Goal: Transaction & Acquisition: Purchase product/service

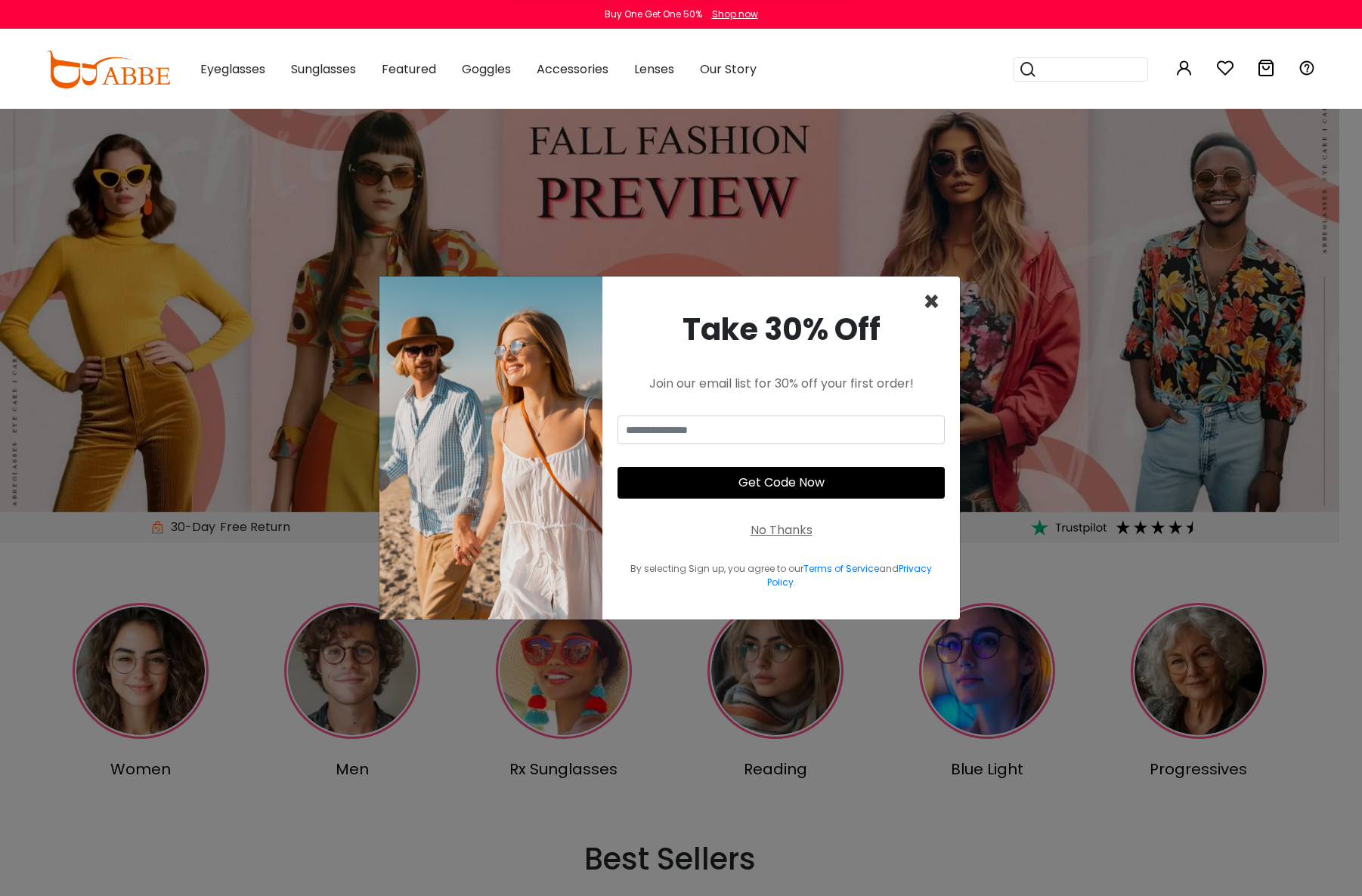
drag, startPoint x: 926, startPoint y: 301, endPoint x: 911, endPoint y: 325, distance: 28.3
click at [190, 285] on span "×" at bounding box center [931, 302] width 17 height 39
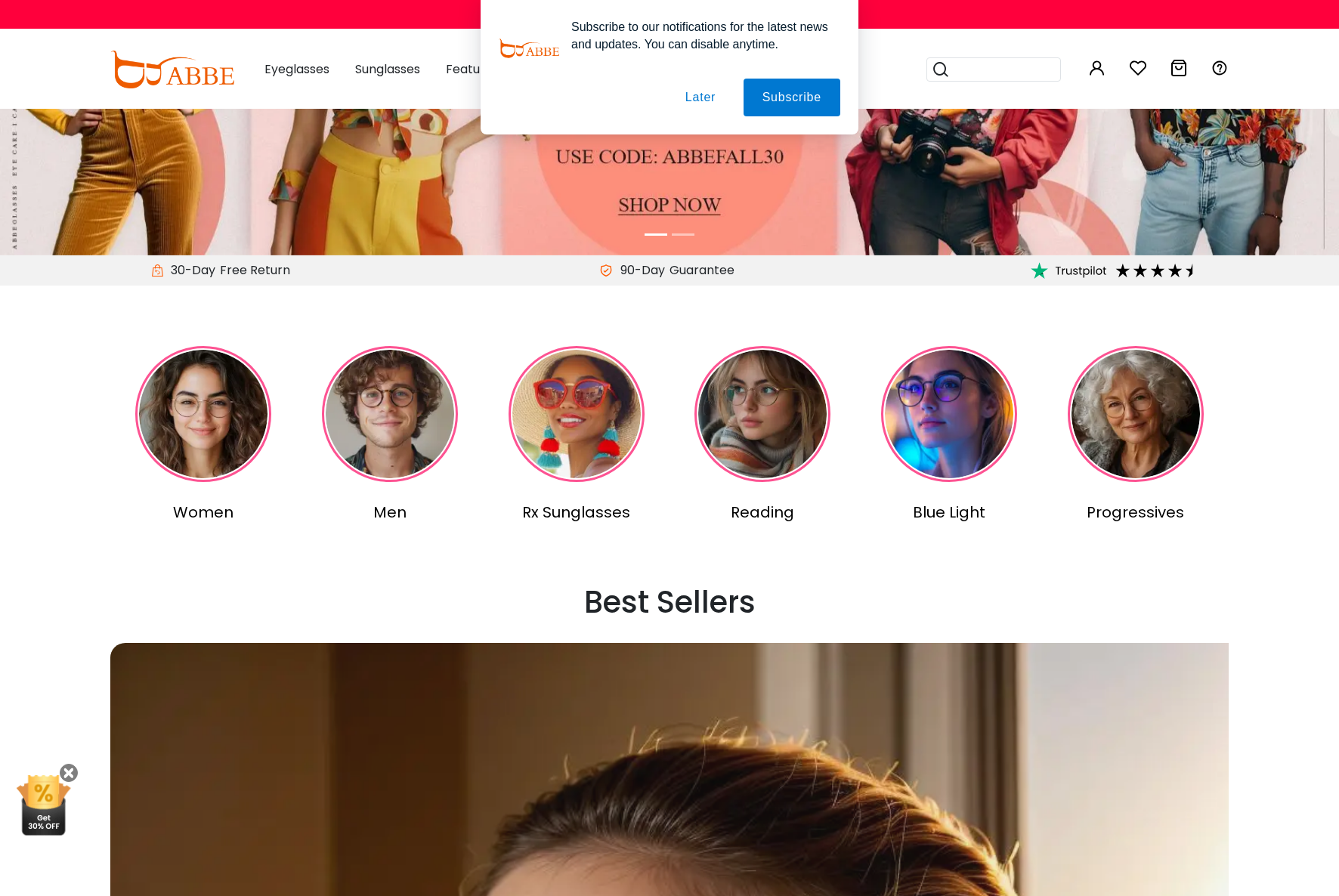
scroll to position [151, 0]
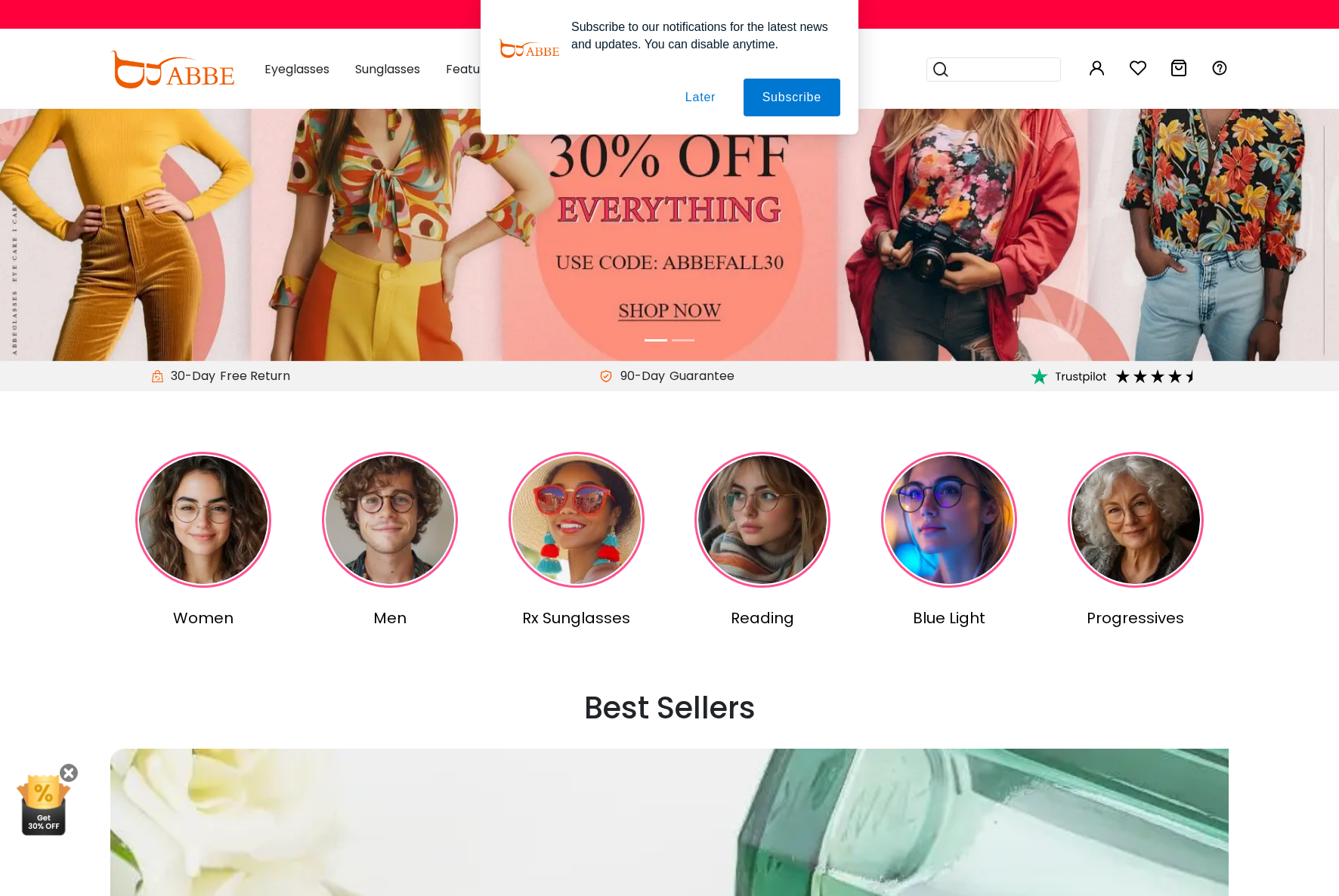
click at [190, 285] on img at bounding box center [762, 520] width 136 height 136
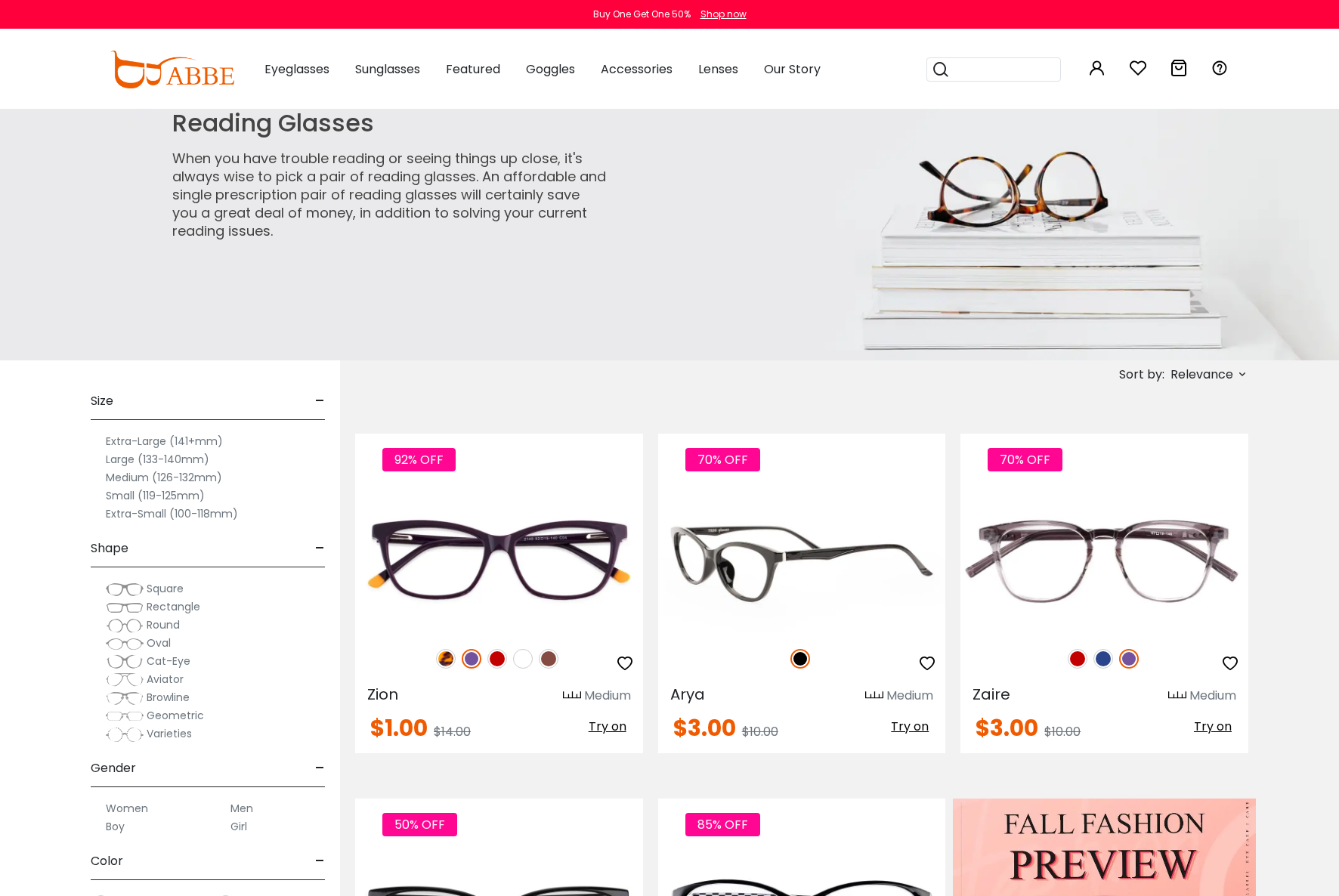
click at [734, 556] on img at bounding box center [802, 559] width 288 height 144
